Goal: Task Accomplishment & Management: Use online tool/utility

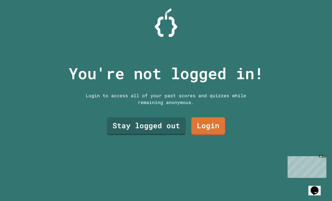
click at [161, 135] on link "Stay logged out" at bounding box center [146, 126] width 79 height 18
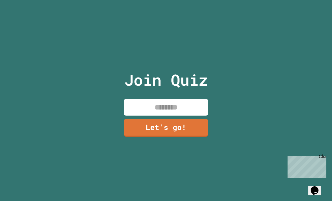
click at [183, 113] on input at bounding box center [166, 107] width 85 height 17
type input "********"
click at [191, 137] on link "Let's go!" at bounding box center [166, 128] width 85 height 18
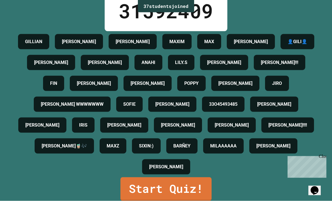
click at [318, 184] on div "Chat with us now!" at bounding box center [306, 186] width 37 height 5
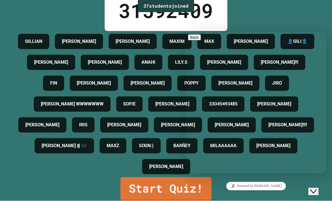
click at [16, 131] on div "[PERSON_NAME] [PERSON_NAME] MAX [PERSON_NAME] 👤GILI👤 [PERSON_NAME] [PERSON_NAME…" at bounding box center [166, 104] width 304 height 146
click at [202, 112] on div "33O45493485" at bounding box center [223, 104] width 43 height 15
click at [317, 188] on icon "Close Chat This icon closes the chat window." at bounding box center [313, 191] width 7 height 7
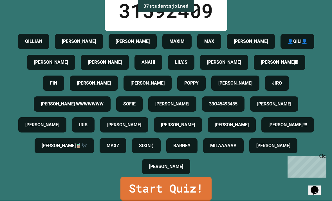
click at [325, 156] on div "Close" at bounding box center [322, 157] width 7 height 7
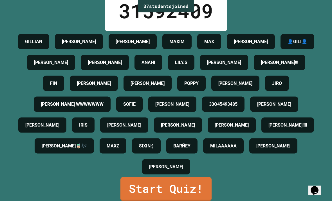
click at [176, 201] on link "Start Quiz!" at bounding box center [166, 189] width 91 height 24
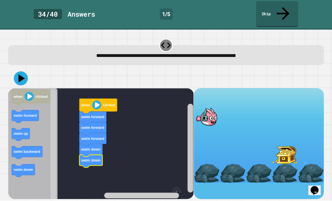
click at [25, 72] on icon at bounding box center [21, 79] width 14 height 14
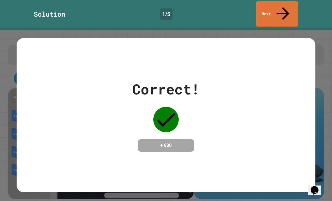
click at [292, 5] on link "Next" at bounding box center [277, 14] width 42 height 26
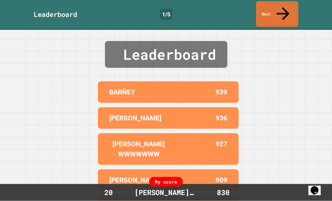
click at [280, 3] on link "Next" at bounding box center [277, 14] width 42 height 26
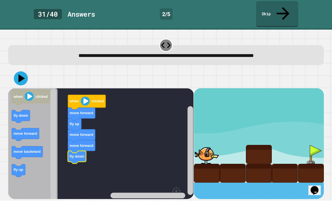
click at [25, 150] on text "move backward" at bounding box center [27, 152] width 27 height 4
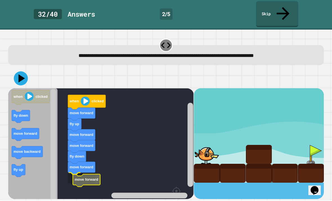
click at [73, 162] on icon "Blockly Workspace" at bounding box center [81, 168] width 27 height 13
click at [19, 72] on icon at bounding box center [21, 79] width 14 height 14
click at [25, 72] on icon at bounding box center [21, 79] width 14 height 14
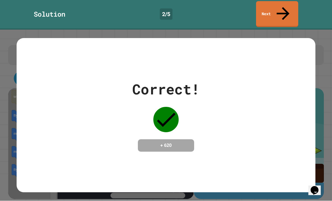
click at [286, 14] on link "Next" at bounding box center [277, 14] width 42 height 26
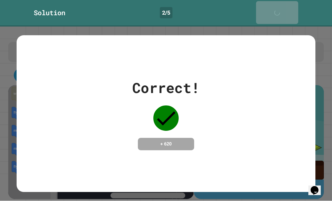
click at [294, 9] on link "Next" at bounding box center [277, 12] width 42 height 23
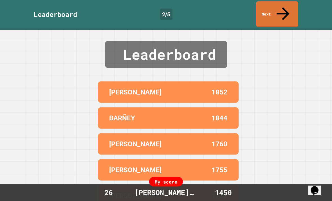
click at [293, 13] on link "Next" at bounding box center [277, 14] width 42 height 26
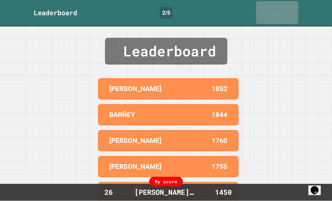
click at [296, 27] on div "Leaderboard [PERSON_NAME] 1852 [PERSON_NAME] 1844 [PERSON_NAME] 1760 [PERSON_NA…" at bounding box center [166, 114] width 332 height 174
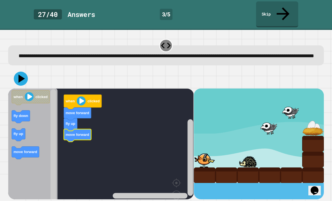
scroll to position [17, 0]
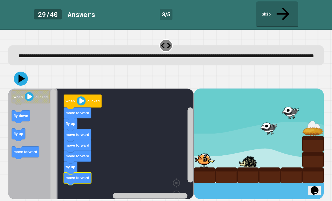
click at [22, 74] on icon at bounding box center [22, 78] width 6 height 8
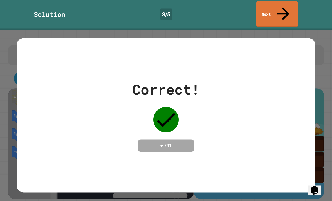
scroll to position [0, 0]
click at [278, 14] on link "Next" at bounding box center [277, 14] width 42 height 26
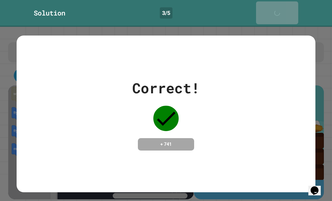
click at [288, 7] on link "Next" at bounding box center [277, 12] width 42 height 23
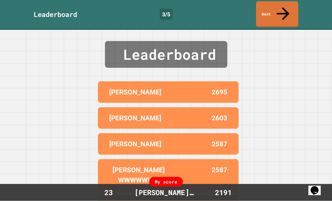
click at [283, 10] on icon at bounding box center [283, 13] width 19 height 19
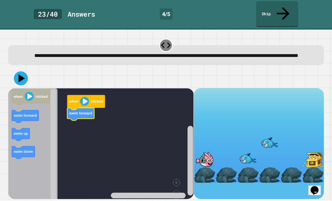
click at [67, 115] on rect "Blockly Workspace" at bounding box center [101, 154] width 186 height 133
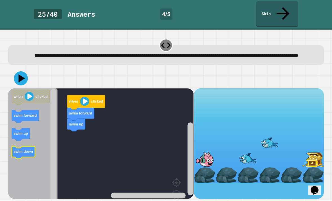
click at [22, 151] on icon "Blockly Workspace" at bounding box center [23, 152] width 23 height 13
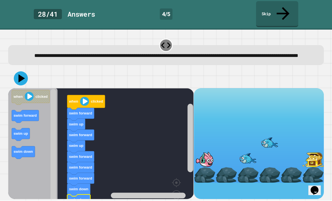
click at [24, 76] on icon at bounding box center [21, 79] width 14 height 14
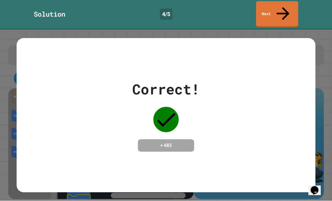
click at [285, 8] on icon at bounding box center [283, 13] width 19 height 19
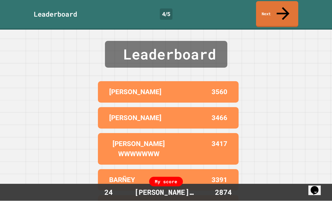
click at [281, 13] on link "Next" at bounding box center [277, 14] width 42 height 26
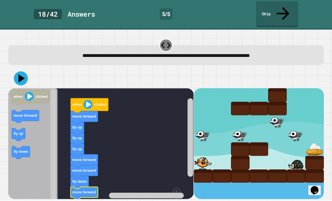
click at [19, 72] on icon at bounding box center [21, 79] width 14 height 14
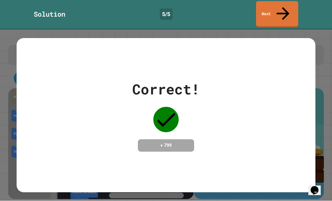
click at [290, 7] on link "Next" at bounding box center [277, 14] width 42 height 26
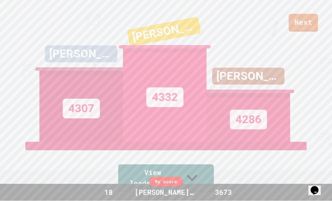
click at [306, 22] on link "Next" at bounding box center [303, 23] width 29 height 18
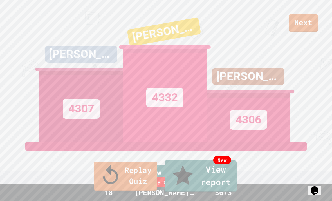
click at [205, 192] on link "New View report" at bounding box center [201, 176] width 72 height 32
